Goal: Book appointment/travel/reservation

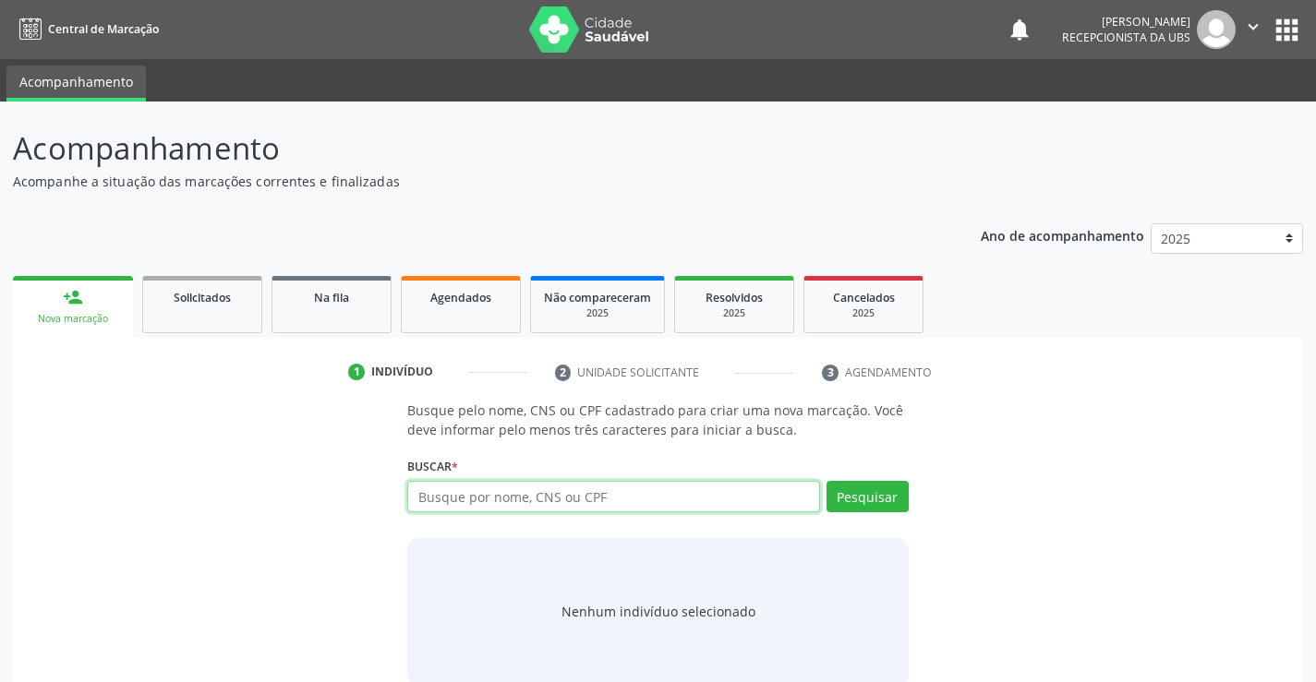
click at [483, 499] on input "text" at bounding box center [613, 496] width 412 height 31
paste input "041.627.174-00"
type input "041.627.174-00"
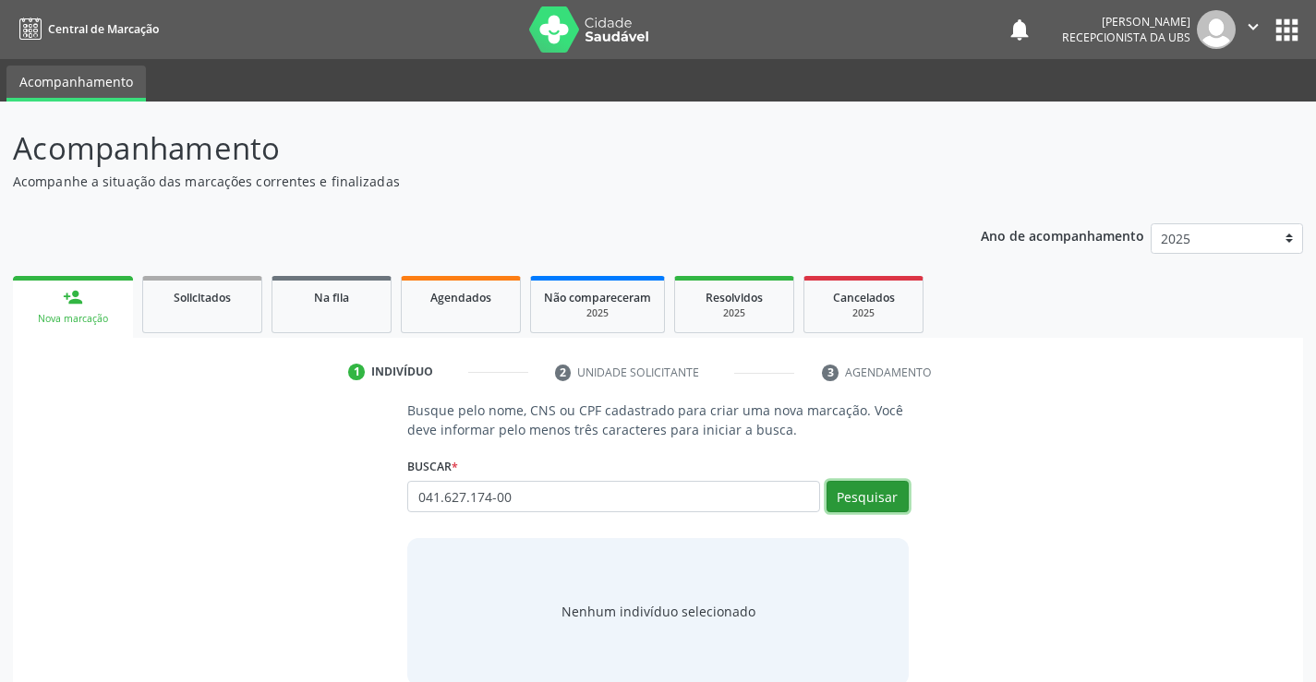
click at [887, 497] on button "Pesquisar" at bounding box center [867, 496] width 82 height 31
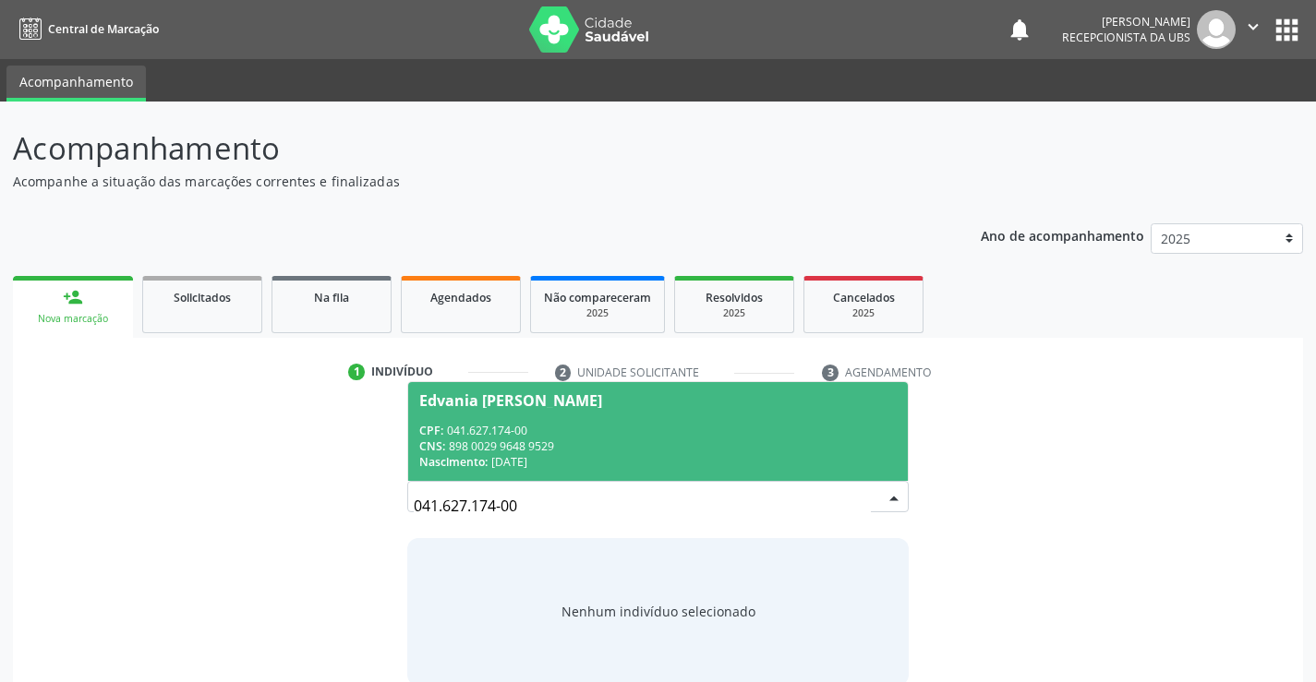
click at [679, 420] on span "Edvania [PERSON_NAME] CPF: 041.627.174-00 CNS: 898 0029 9648 9529 Nascimento: 2…" at bounding box center [657, 431] width 499 height 99
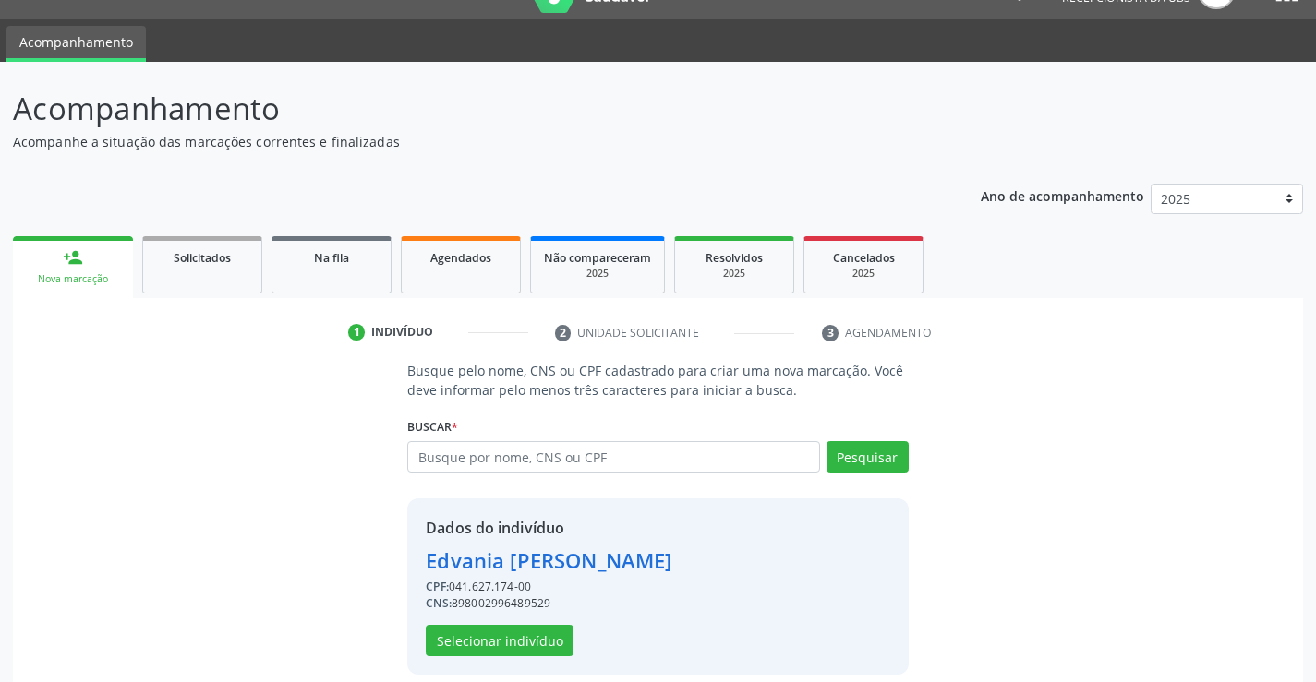
scroll to position [58, 0]
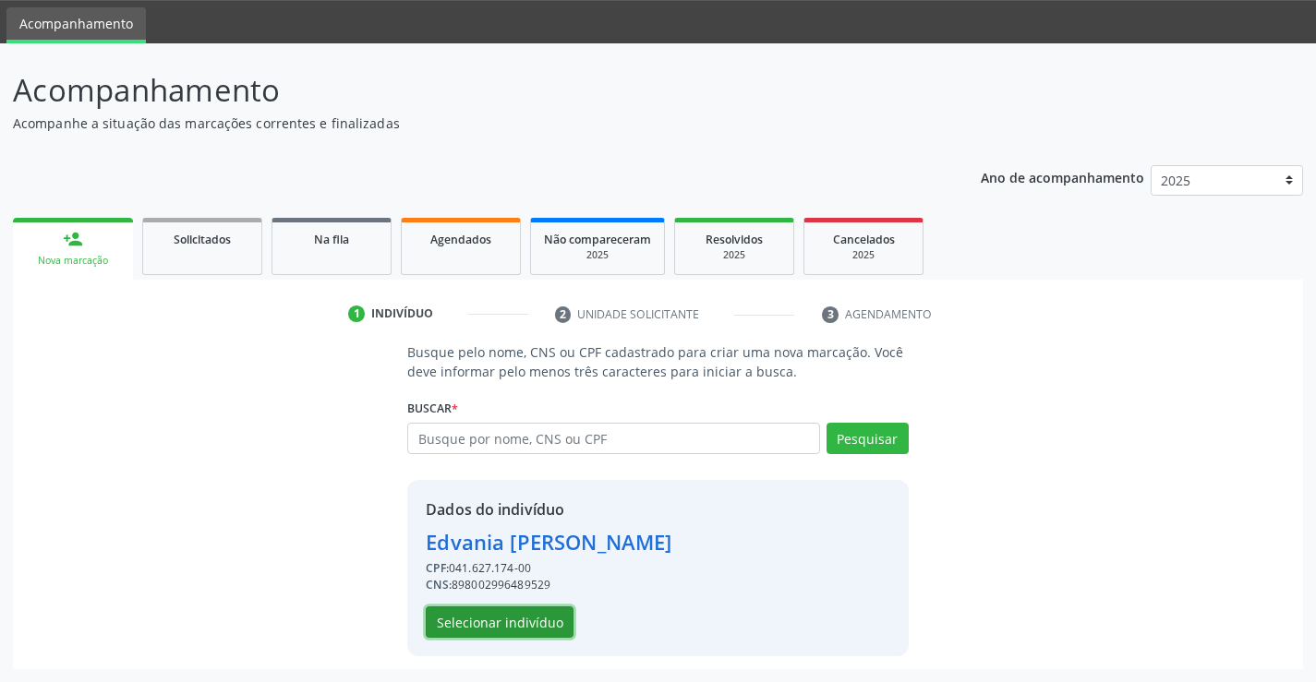
click at [527, 624] on button "Selecionar indivíduo" at bounding box center [500, 622] width 148 height 31
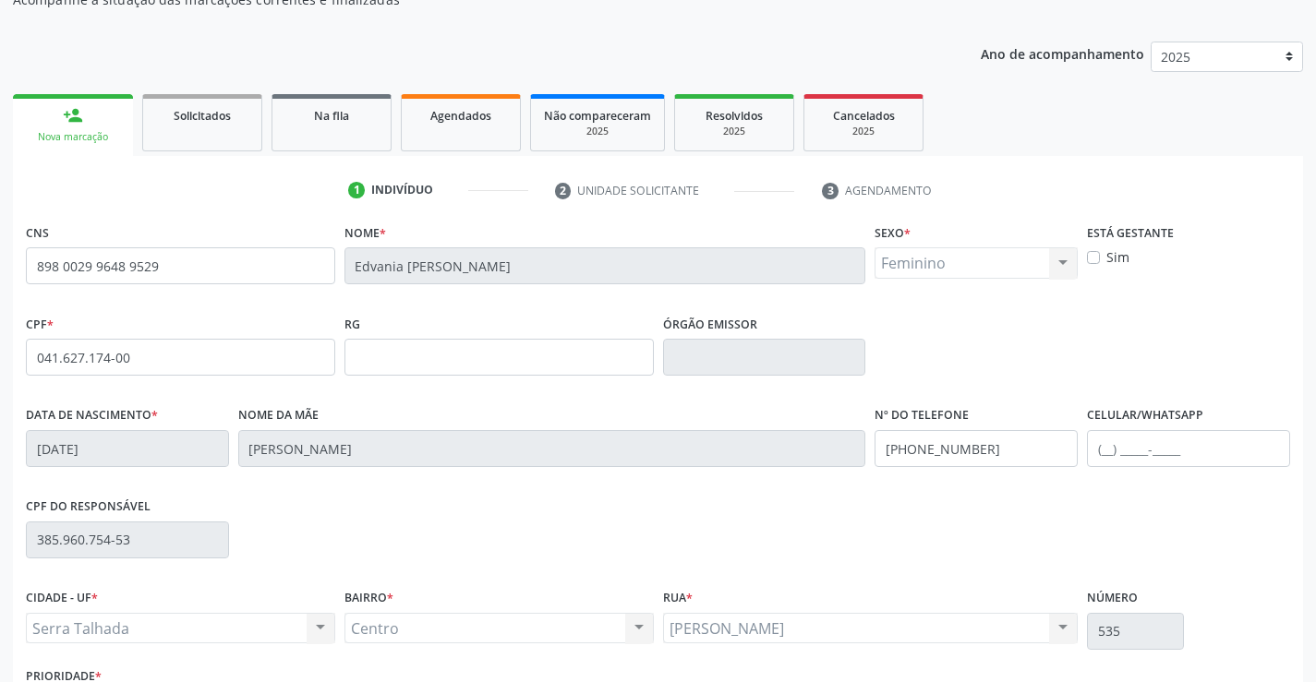
scroll to position [319, 0]
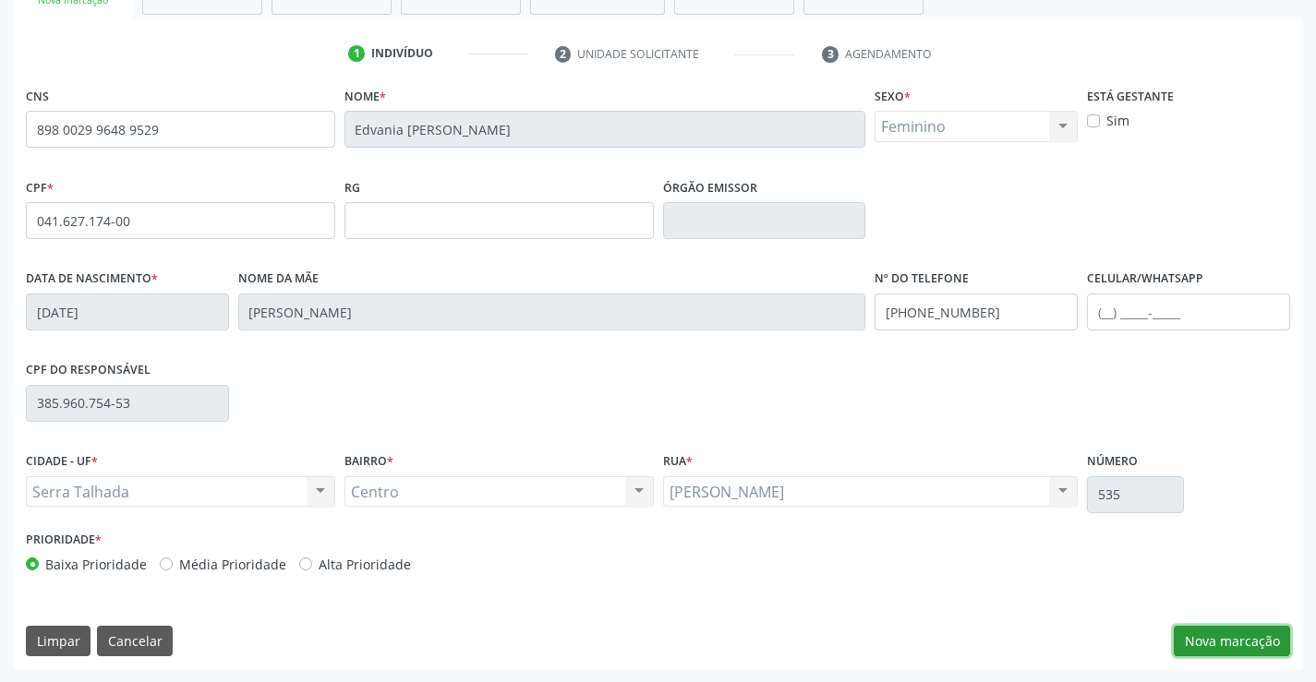
click at [1250, 636] on button "Nova marcação" at bounding box center [1232, 641] width 116 height 31
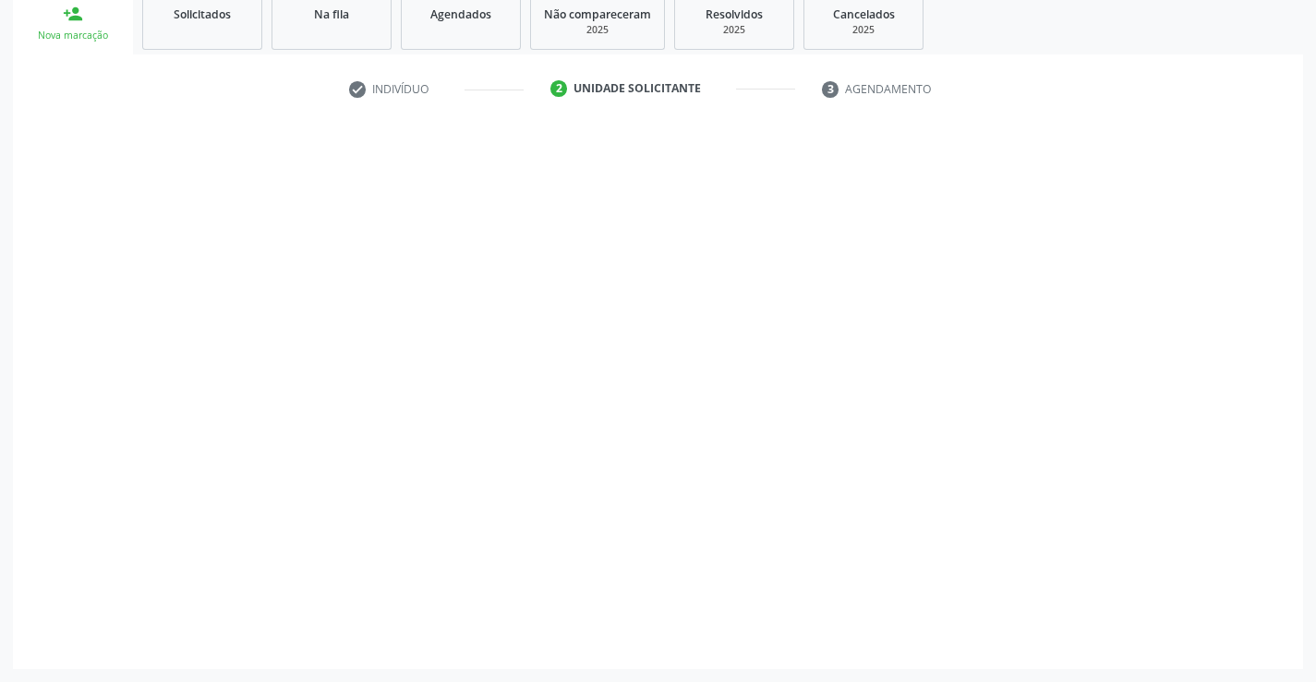
scroll to position [283, 0]
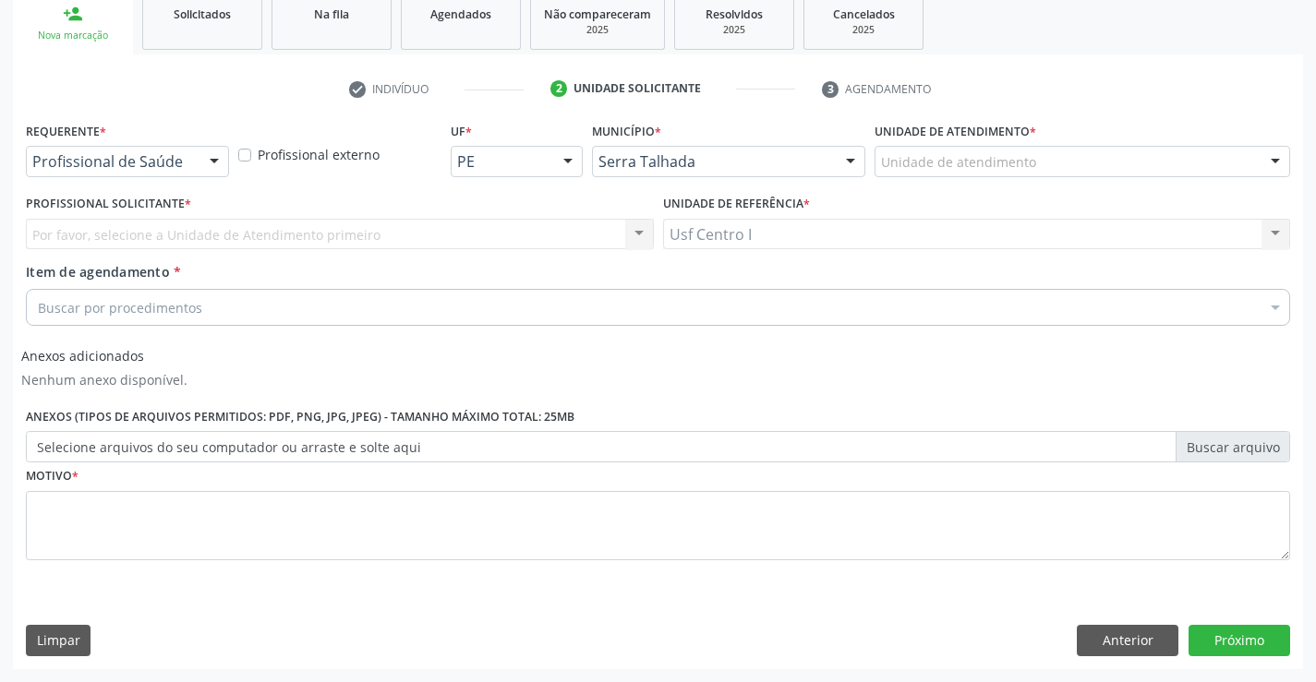
click at [210, 149] on div at bounding box center [214, 162] width 28 height 31
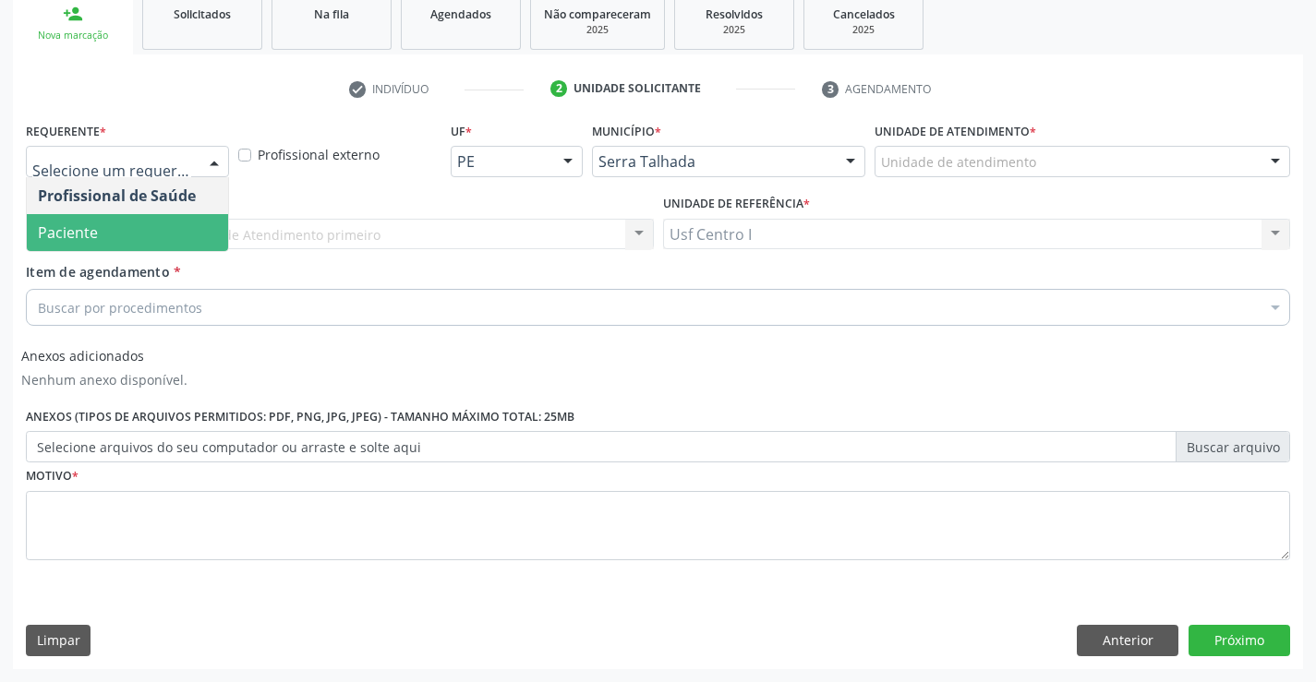
click at [203, 237] on span "Paciente" at bounding box center [127, 232] width 201 height 37
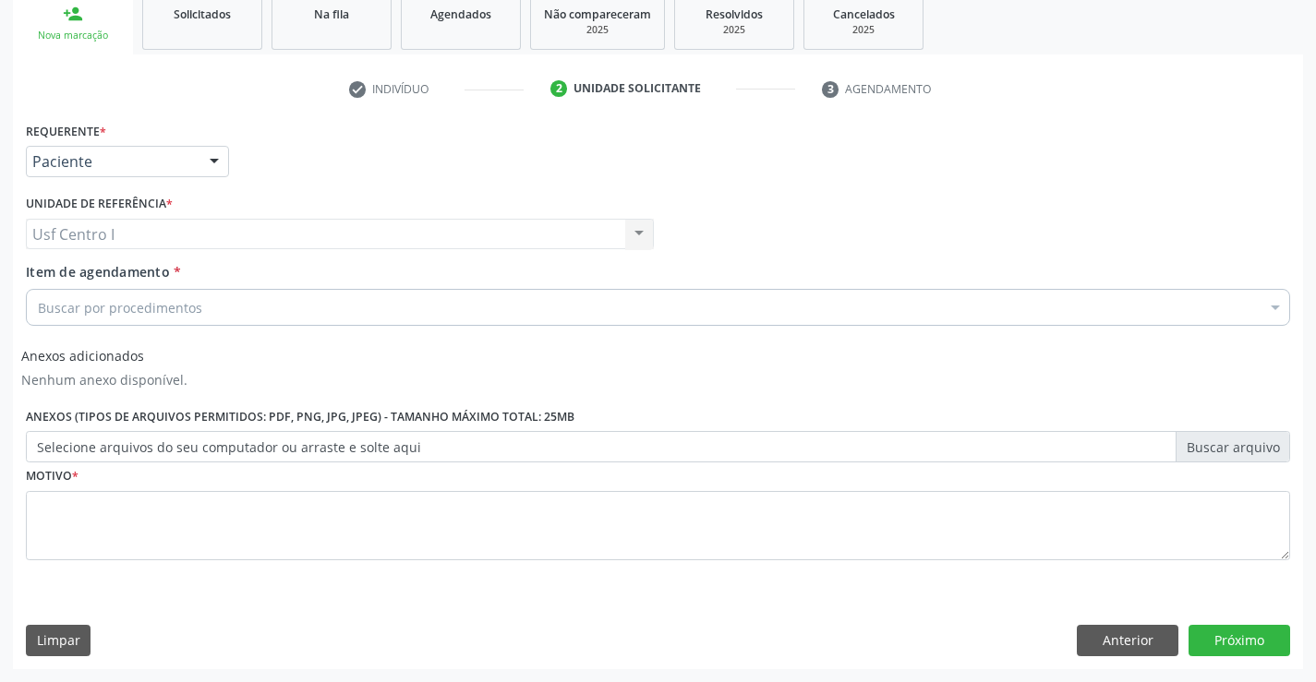
click at [238, 302] on div "Buscar por procedimentos" at bounding box center [658, 307] width 1264 height 37
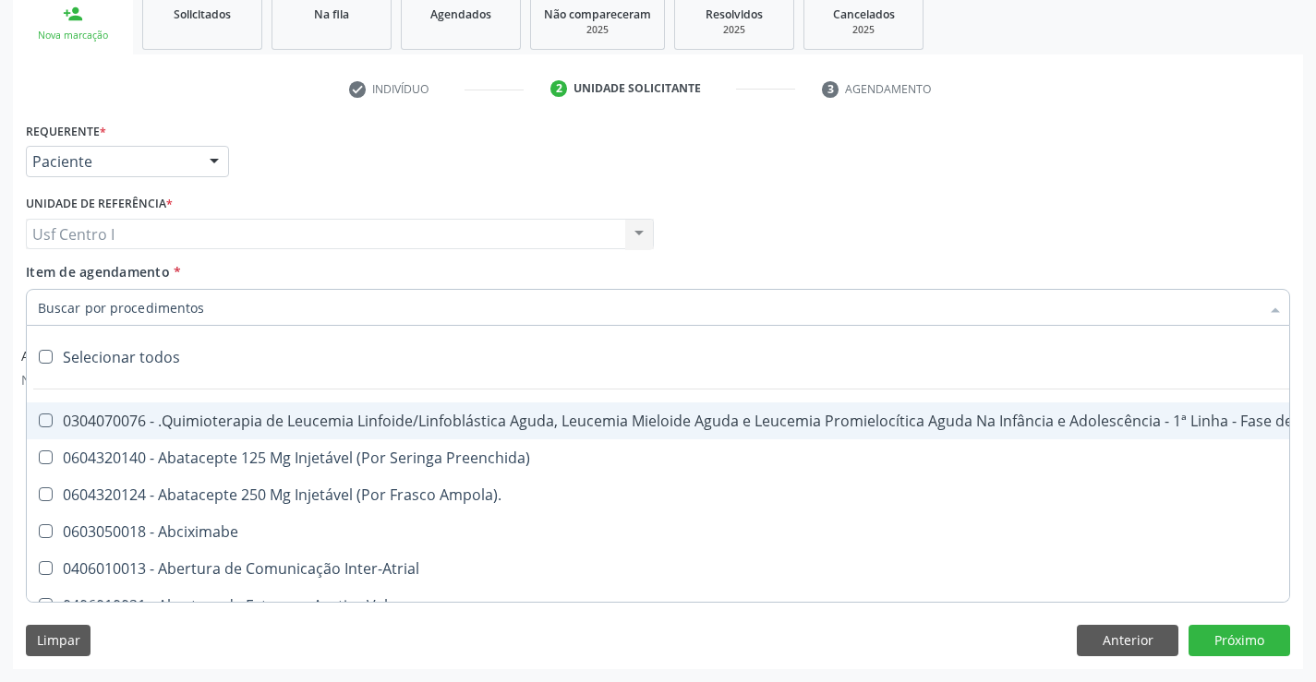
click at [245, 318] on input "Item de agendamento *" at bounding box center [649, 307] width 1222 height 37
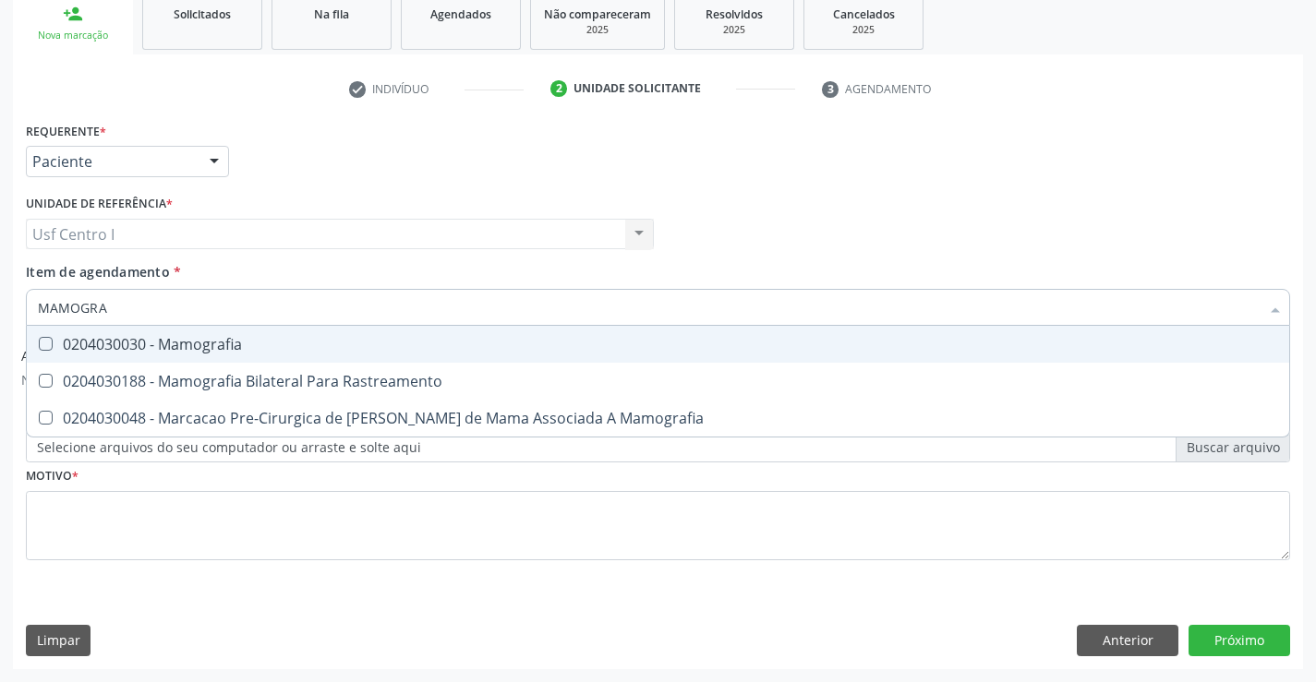
type input "MAMOGRAF"
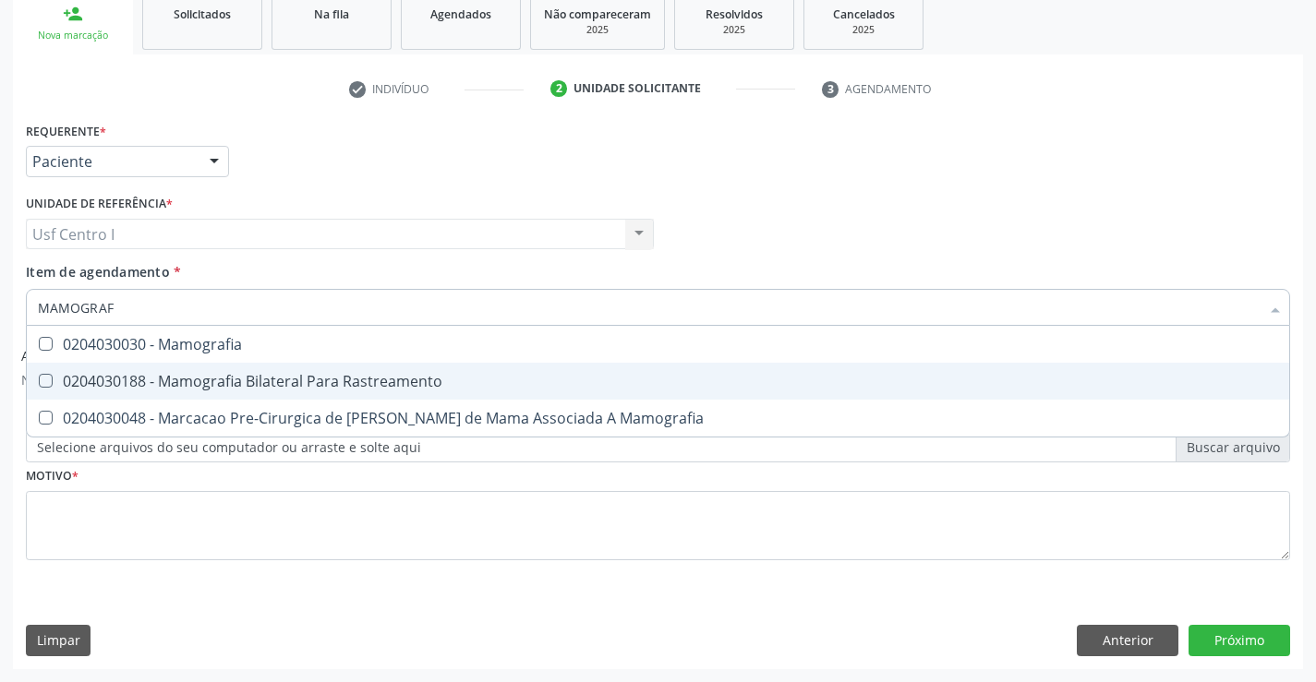
click at [299, 386] on div "0204030188 - Mamografia Bilateral Para Rastreamento" at bounding box center [658, 381] width 1240 height 15
checkbox Rastreamento "true"
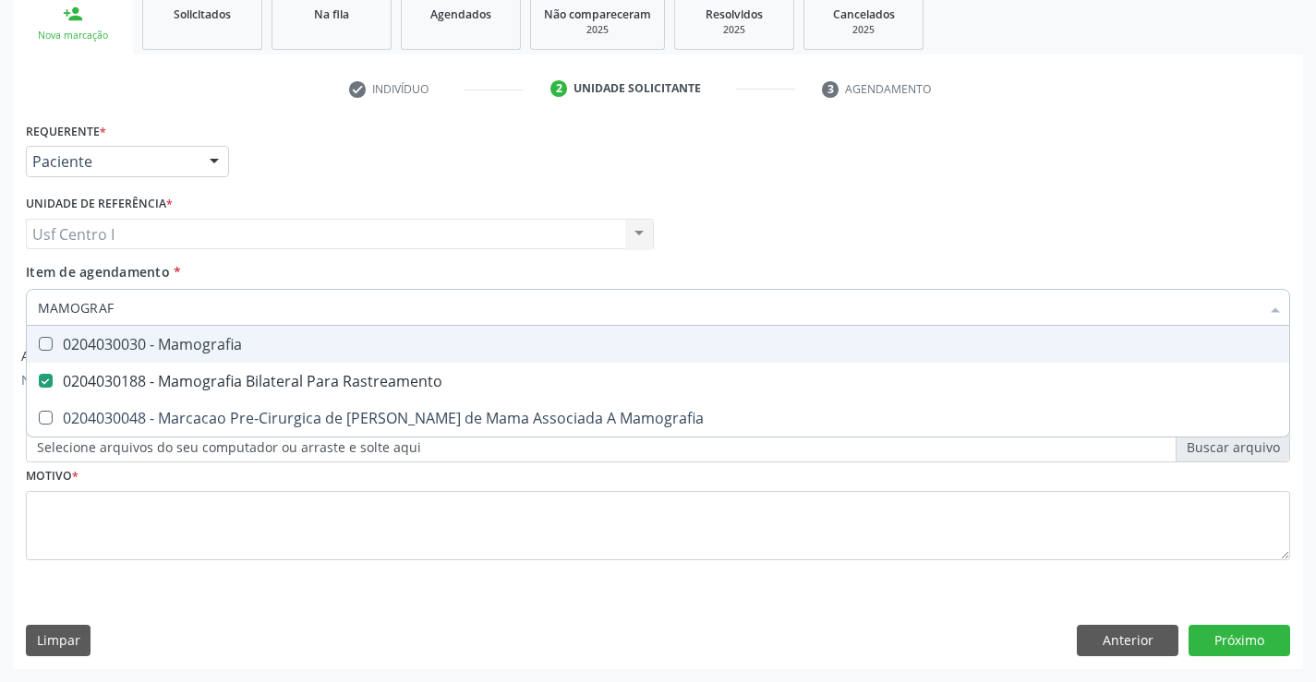
click at [367, 172] on div "Requerente * Paciente Profissional de Saúde Paciente Nenhum resultado encontrad…" at bounding box center [657, 153] width 1273 height 72
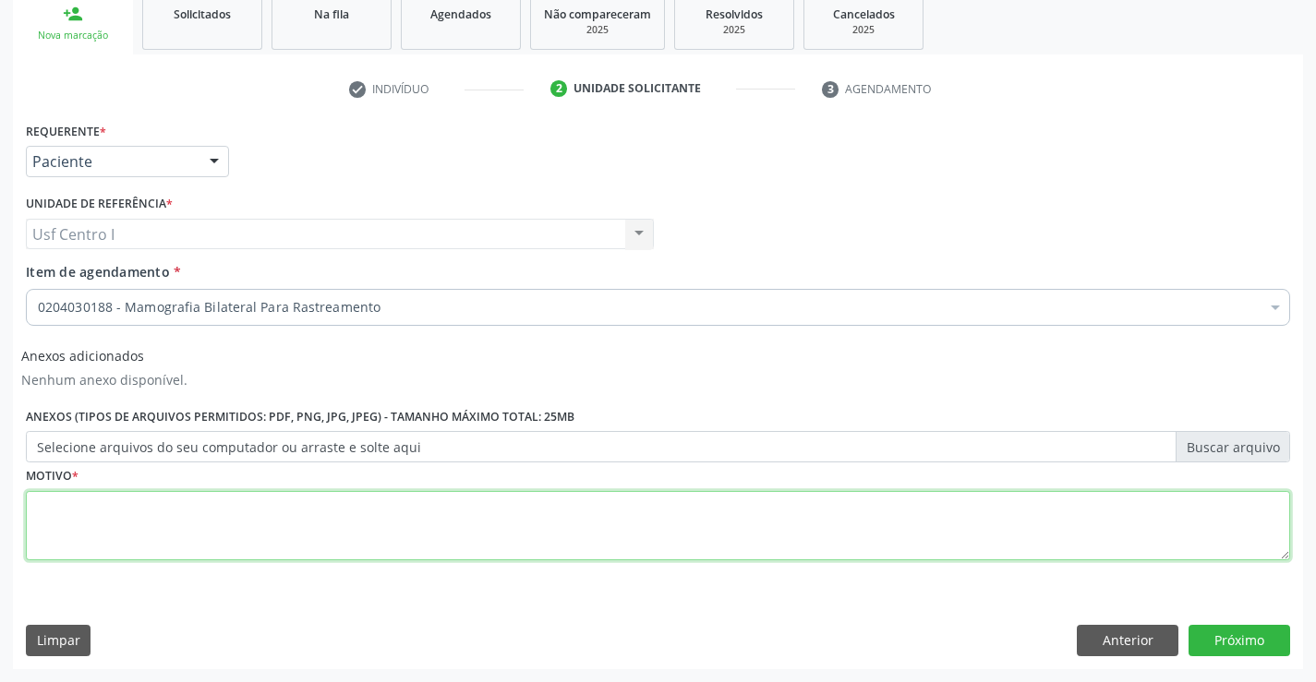
click at [411, 519] on textarea at bounding box center [658, 526] width 1264 height 70
type textarea ",."
click at [1230, 640] on button "Próximo" at bounding box center [1239, 640] width 102 height 31
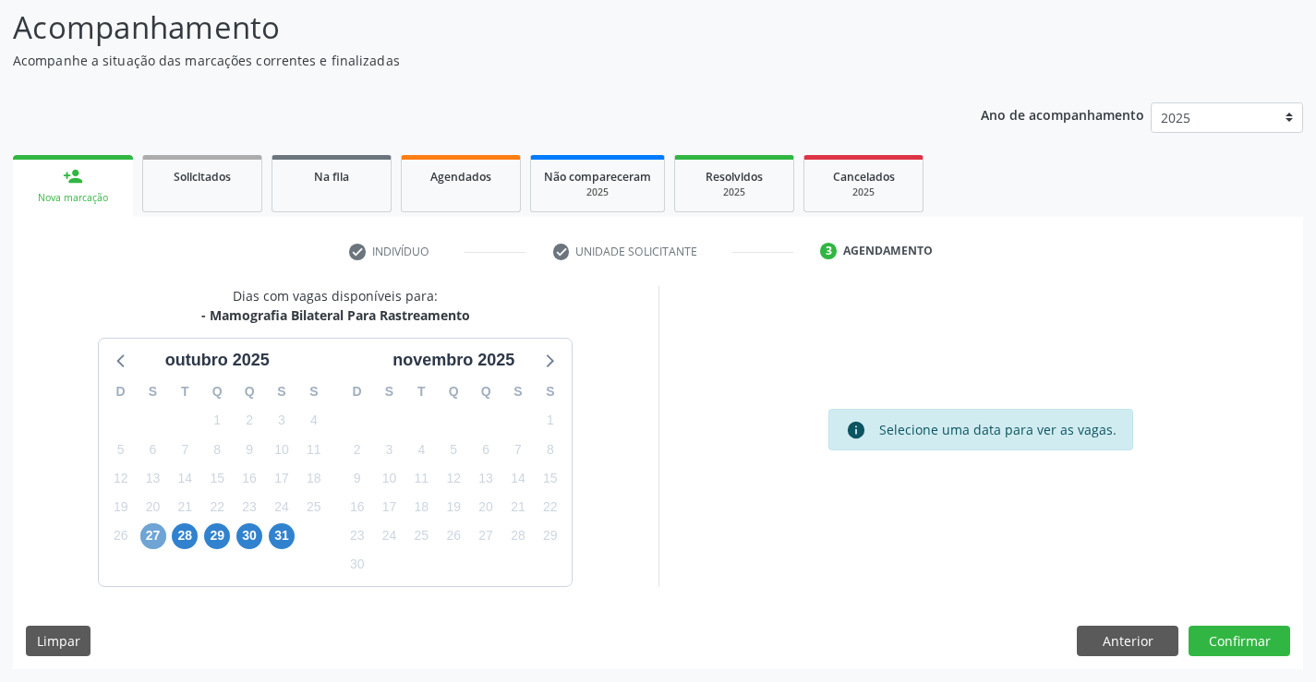
click at [146, 532] on span "27" at bounding box center [153, 537] width 26 height 26
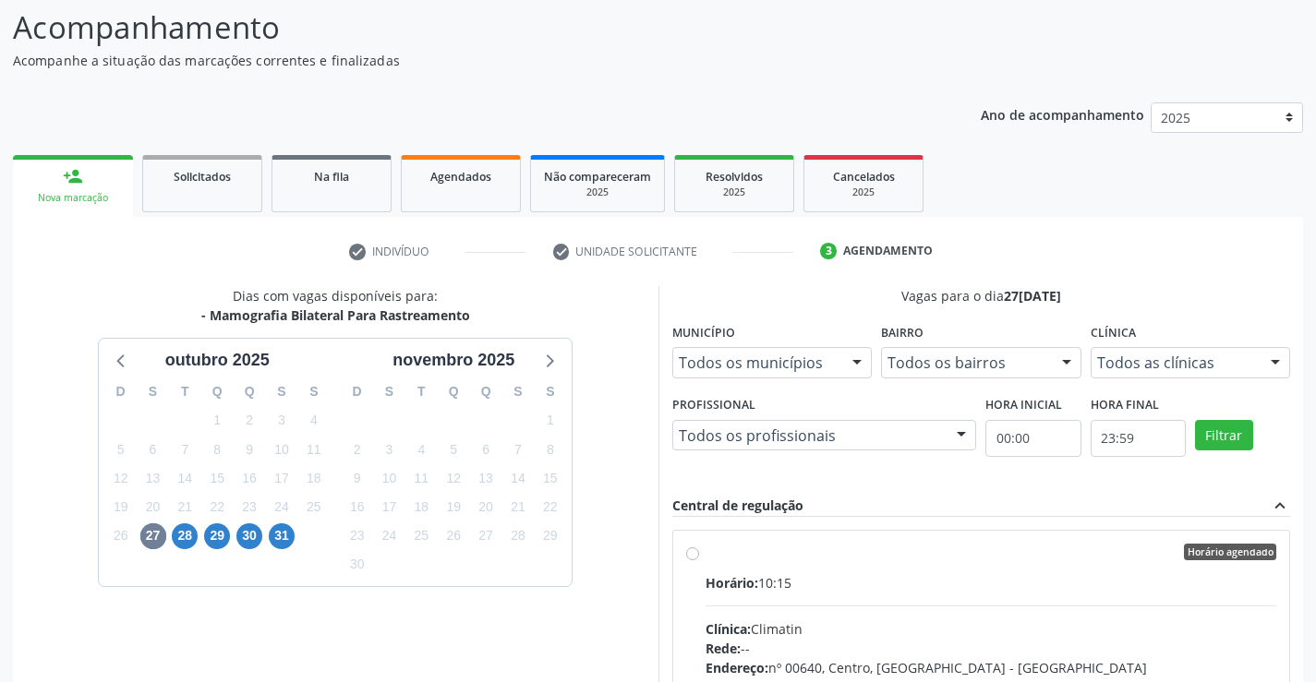
click at [731, 577] on span "Horário:" at bounding box center [731, 583] width 53 height 18
click at [699, 560] on input "Horário agendado Horário: 10:15 Clínica: Climatin Rede: -- Endereço: nº 00640, …" at bounding box center [692, 552] width 13 height 17
radio input "true"
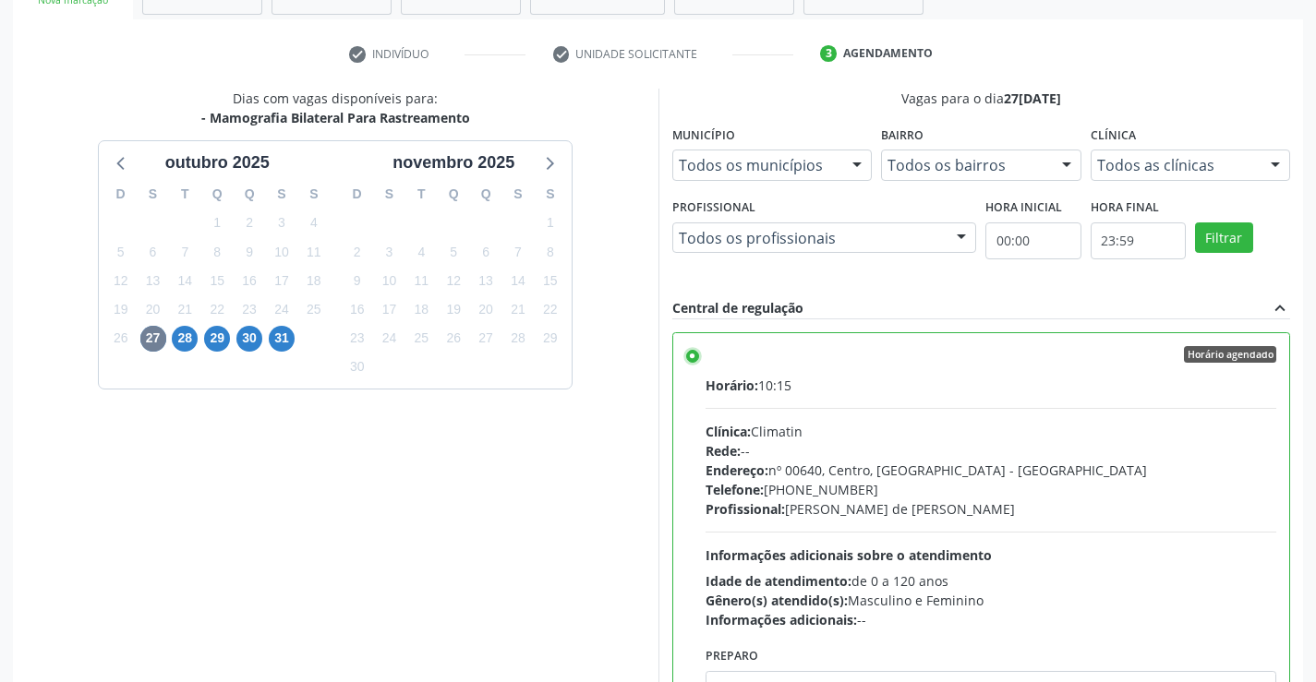
scroll to position [421, 0]
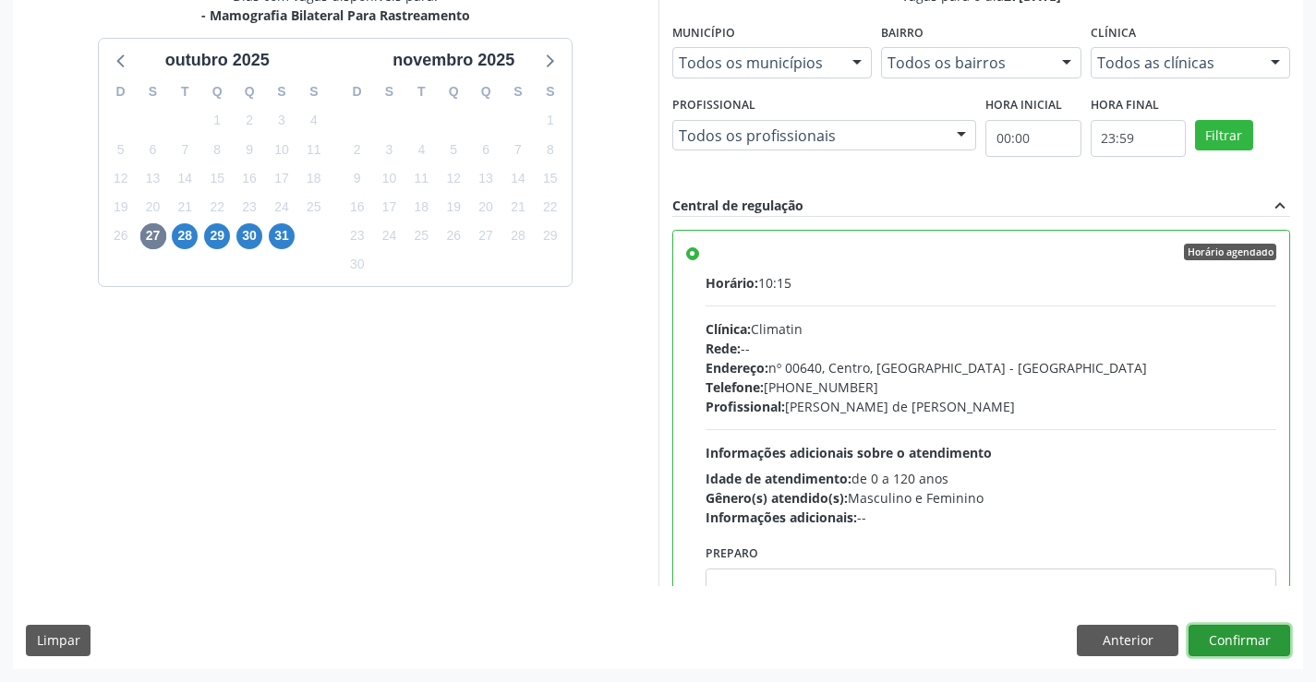
click at [1262, 647] on button "Confirmar" at bounding box center [1239, 640] width 102 height 31
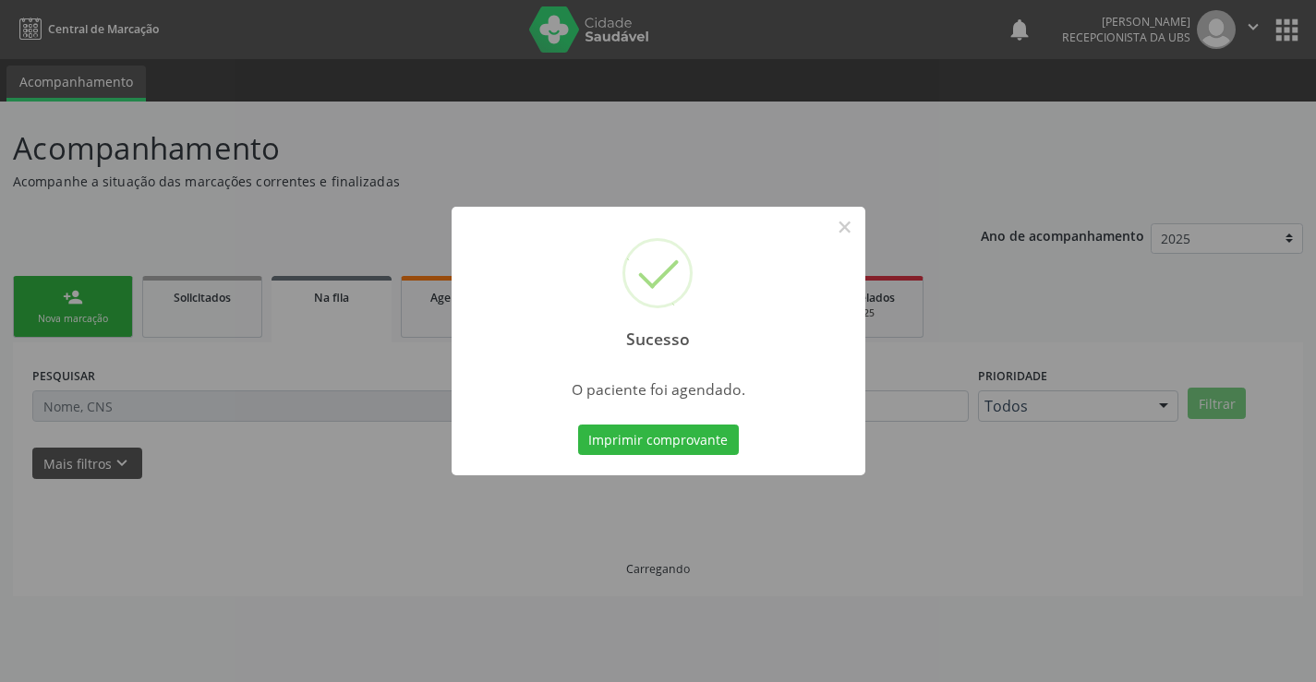
scroll to position [0, 0]
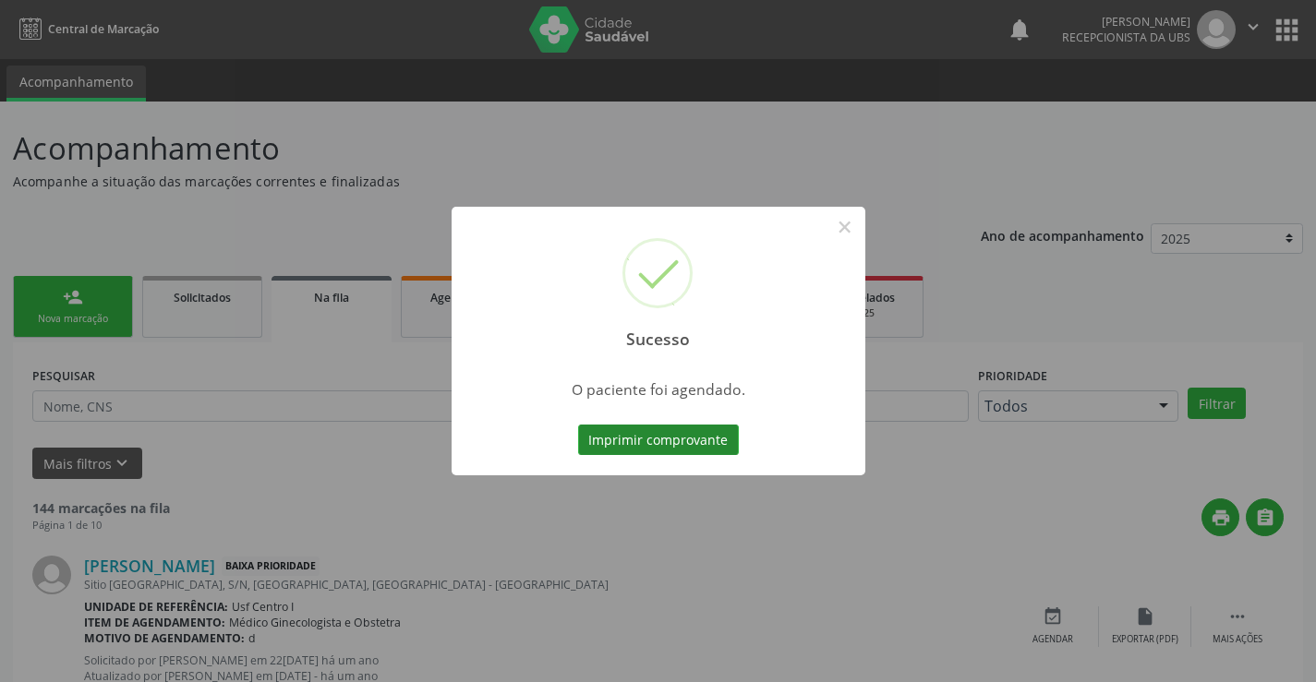
click at [616, 432] on button "Imprimir comprovante" at bounding box center [658, 440] width 161 height 31
